Goal: Check status: Check status

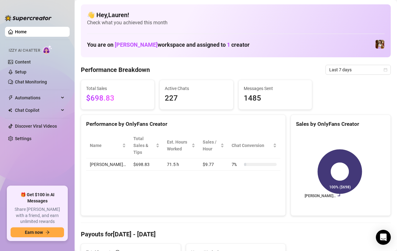
click at [372, 69] on span "Last 7 days" at bounding box center [359, 69] width 58 height 9
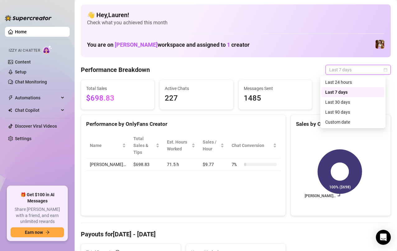
click at [354, 123] on div "Custom date" at bounding box center [352, 122] width 55 height 7
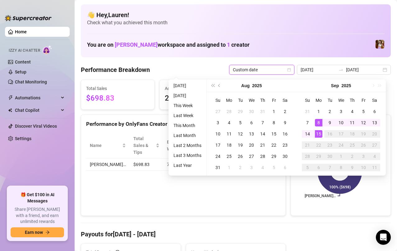
click at [365, 123] on div "12" at bounding box center [363, 122] width 7 height 7
type input "[DATE]"
click at [319, 134] on div "15" at bounding box center [318, 133] width 7 height 7
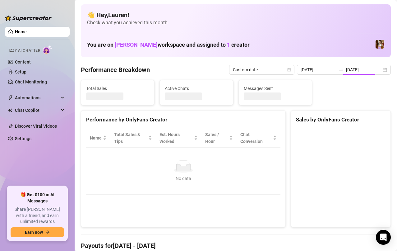
type input "[DATE]"
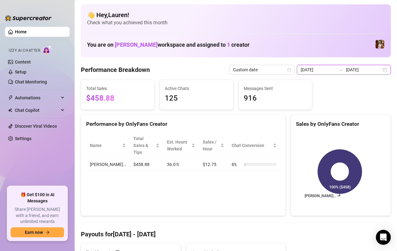
click at [376, 71] on input "[DATE]" at bounding box center [363, 69] width 35 height 7
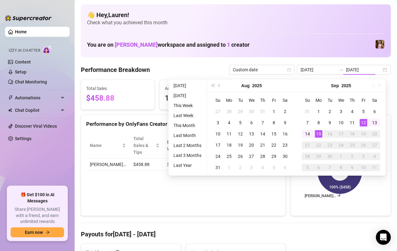
click at [318, 137] on div "15" at bounding box center [318, 133] width 7 height 7
click at [319, 135] on div "15" at bounding box center [318, 133] width 7 height 7
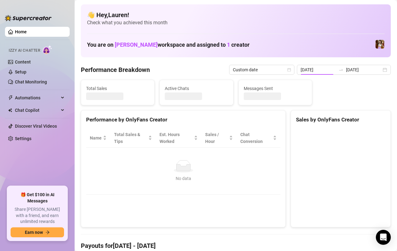
type input "[DATE]"
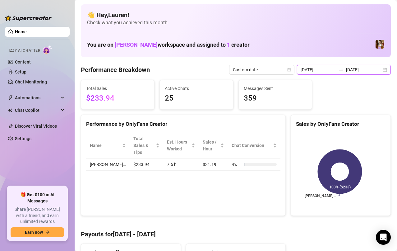
click at [375, 69] on input "[DATE]" at bounding box center [363, 69] width 35 height 7
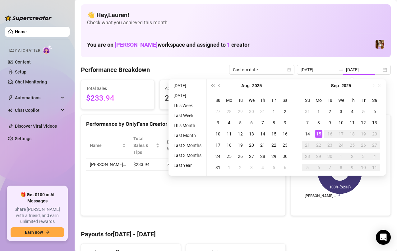
click at [307, 132] on div "14" at bounding box center [307, 133] width 7 height 7
type input "[DATE]"
click at [318, 133] on div "15" at bounding box center [318, 133] width 7 height 7
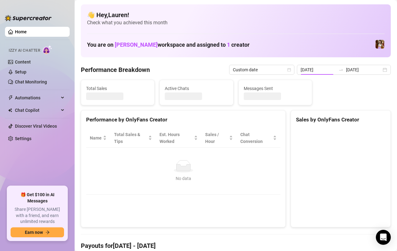
type input "[DATE]"
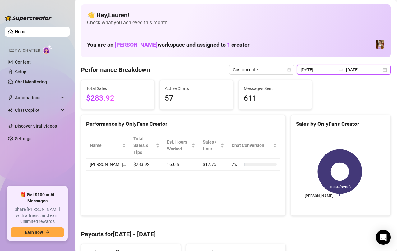
click at [375, 70] on input "[DATE]" at bounding box center [363, 69] width 35 height 7
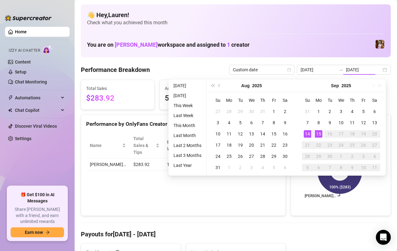
click at [363, 123] on div "12" at bounding box center [363, 122] width 7 height 7
type input "[DATE]"
click at [318, 133] on div "15" at bounding box center [318, 133] width 7 height 7
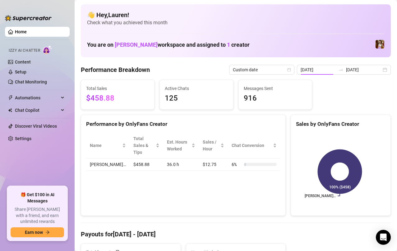
type input "[DATE]"
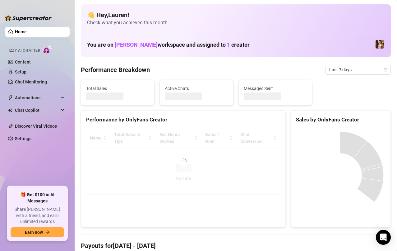
click at [384, 69] on icon "calendar" at bounding box center [386, 70] width 4 height 4
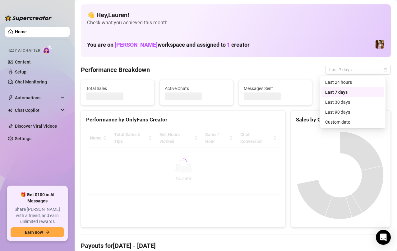
click at [351, 123] on div "Custom date" at bounding box center [352, 122] width 55 height 7
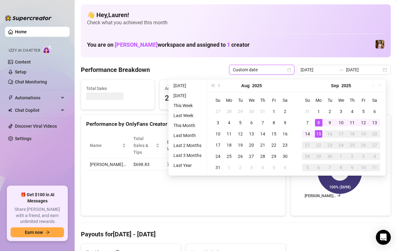
click at [361, 123] on div "12" at bounding box center [363, 122] width 7 height 7
click at [319, 136] on div "15" at bounding box center [318, 133] width 7 height 7
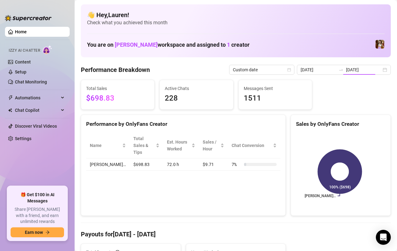
type input "[DATE]"
click at [374, 70] on input "[DATE]" at bounding box center [363, 69] width 35 height 7
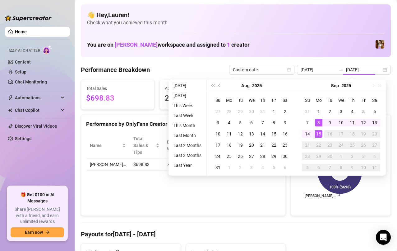
click at [364, 123] on div "12" at bounding box center [363, 122] width 7 height 7
type input "[DATE]"
click at [318, 135] on div "15" at bounding box center [318, 133] width 7 height 7
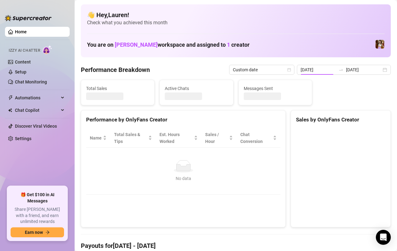
type input "[DATE]"
